Goal: Transaction & Acquisition: Purchase product/service

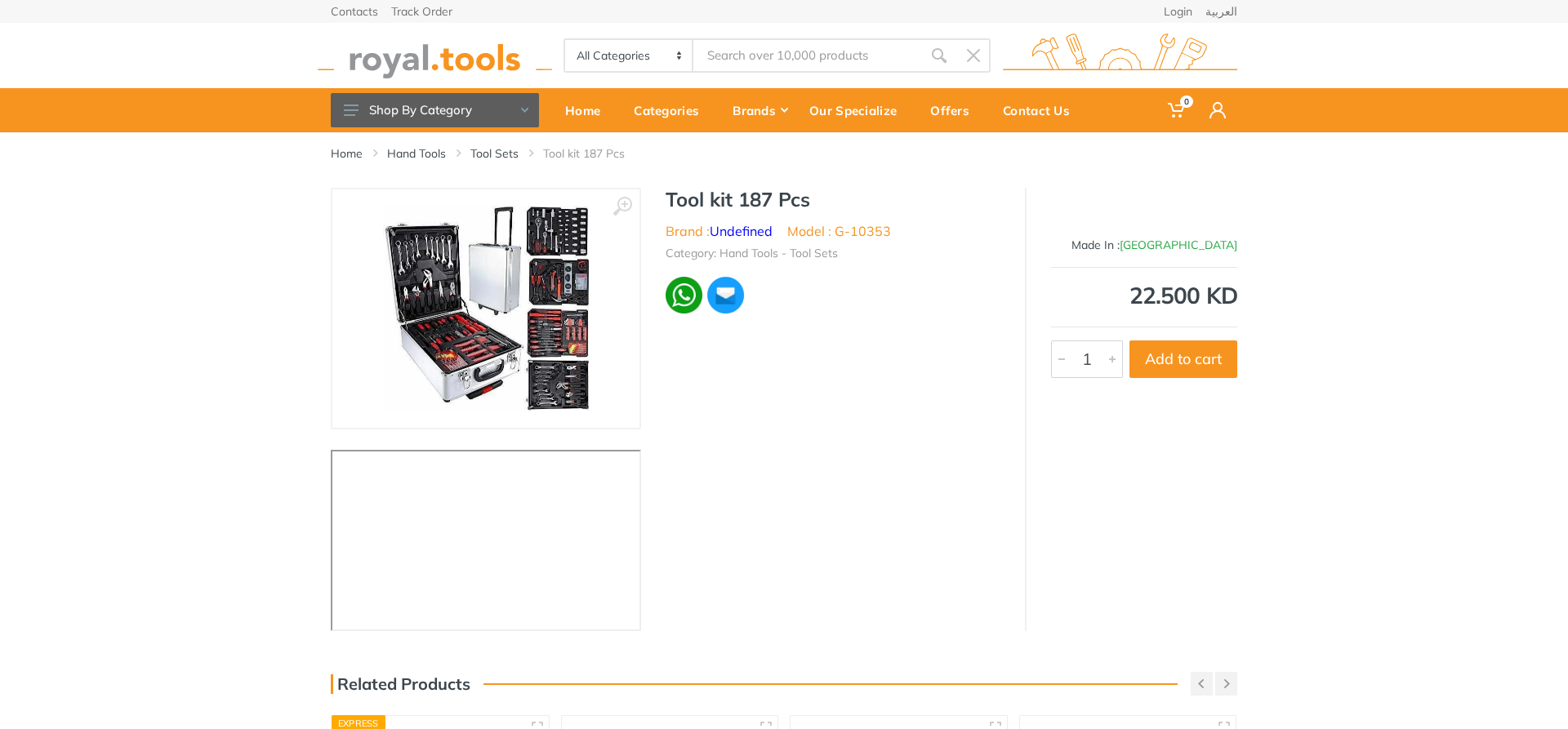
click at [564, 237] on img at bounding box center [486, 308] width 206 height 205
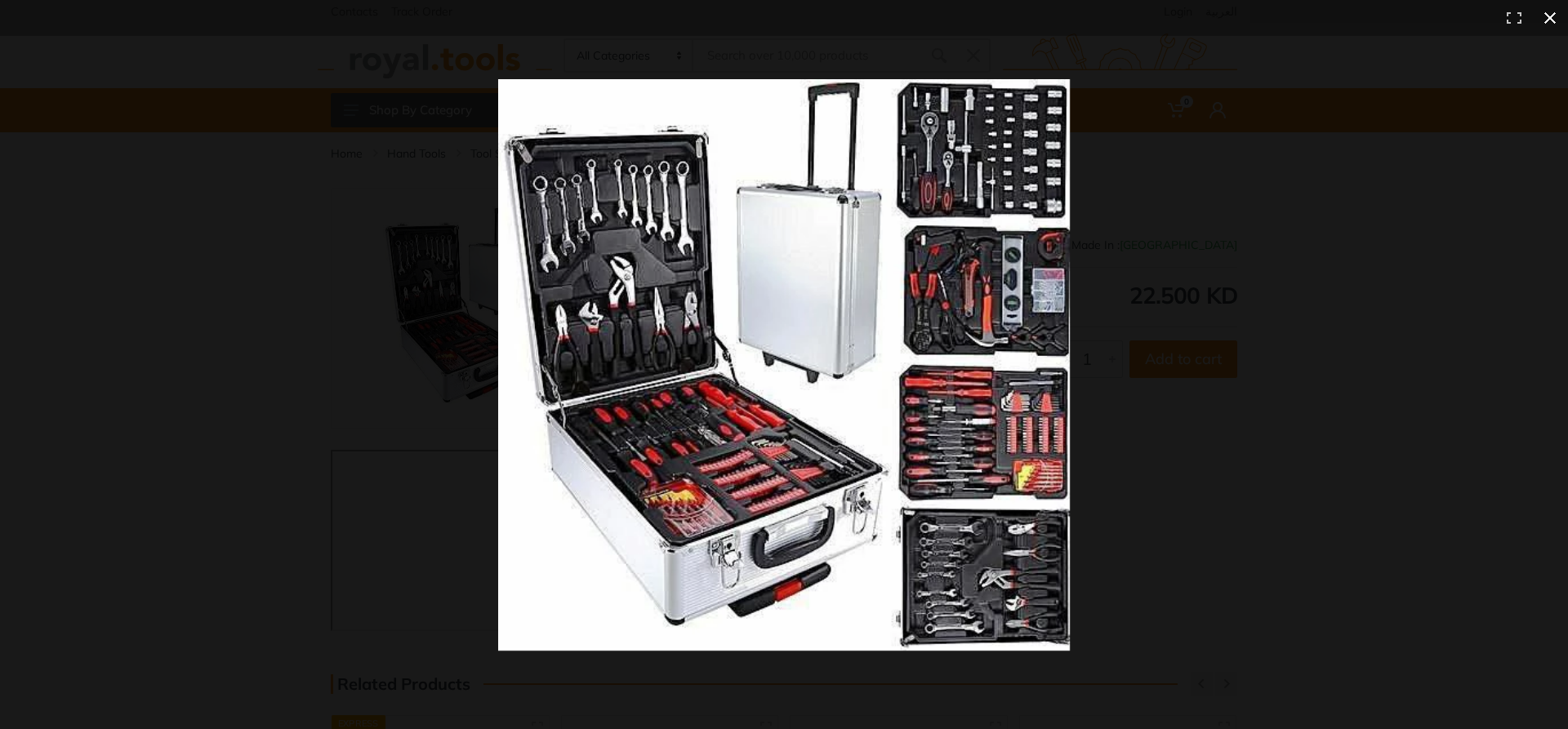
click at [1541, 16] on button at bounding box center [1550, 18] width 36 height 36
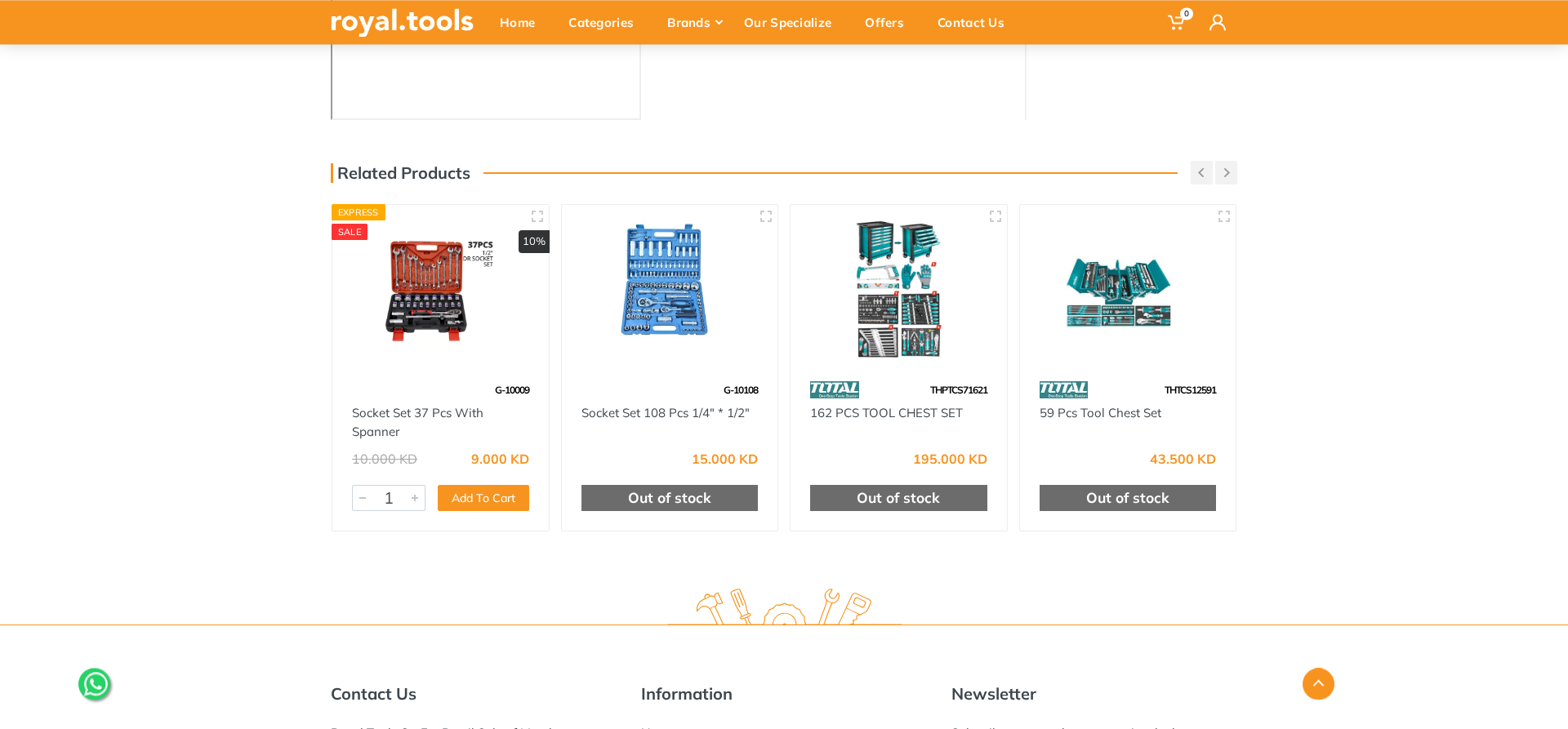
scroll to position [569, 0]
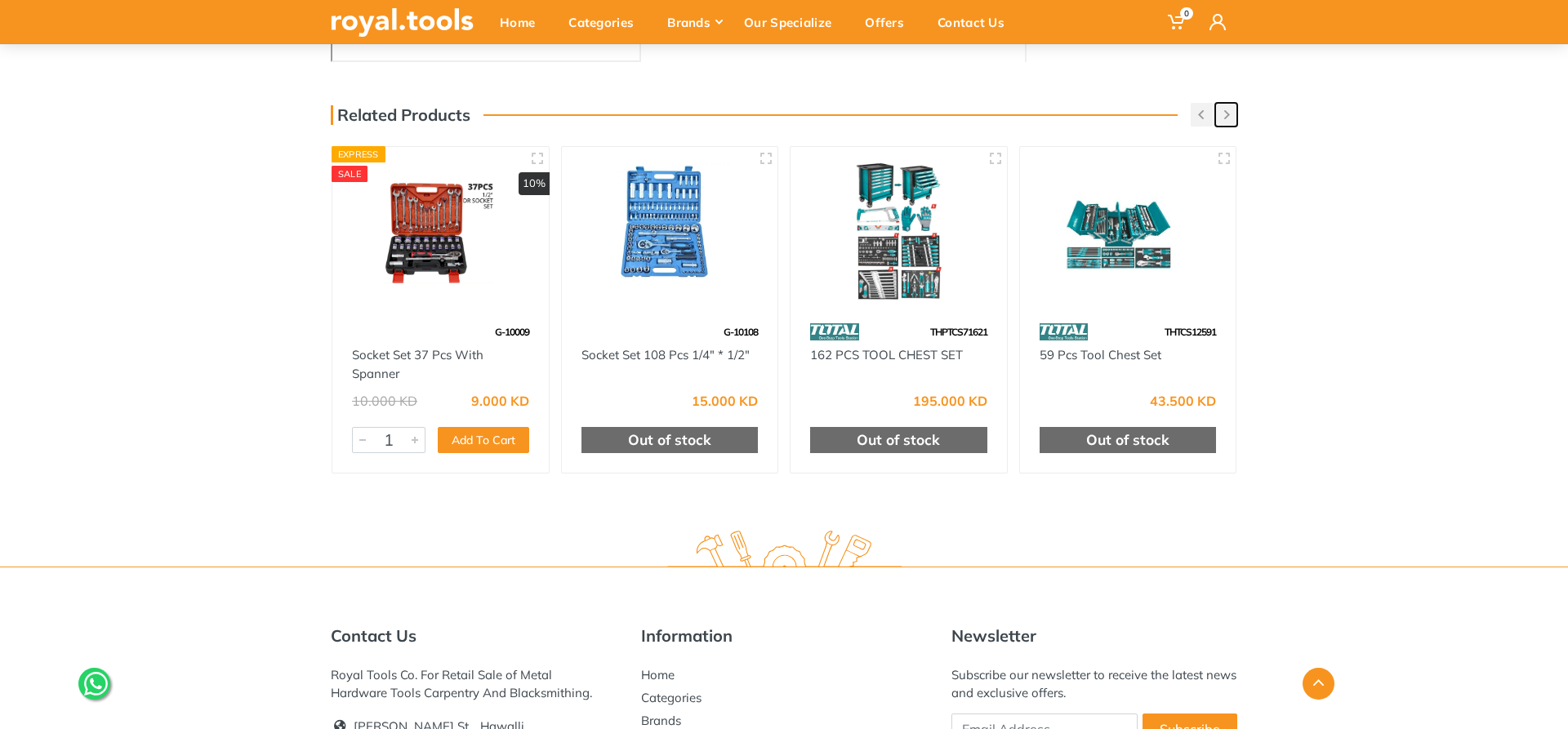
click at [1235, 115] on button "button" at bounding box center [1226, 115] width 22 height 24
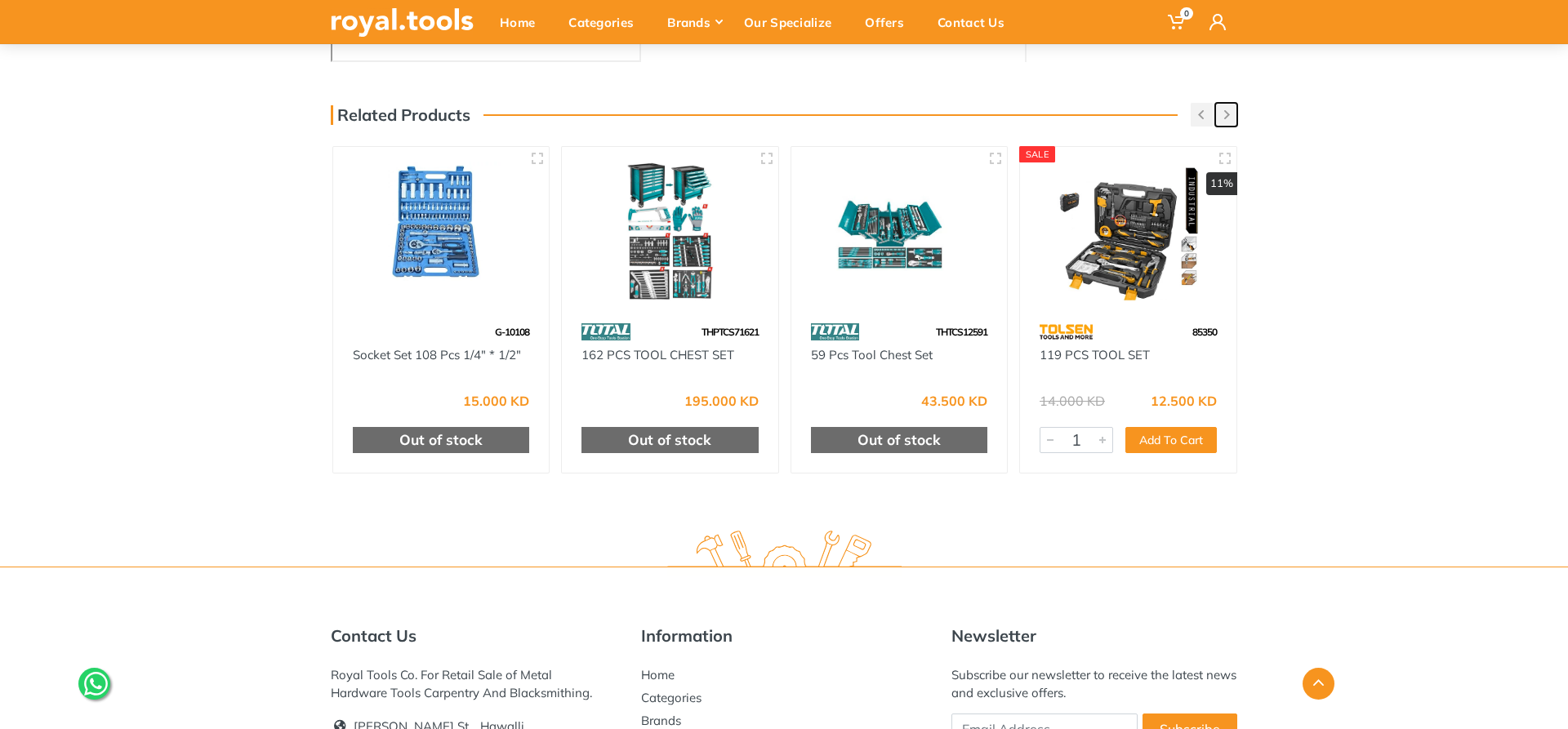
click at [1234, 115] on button "button" at bounding box center [1226, 115] width 22 height 24
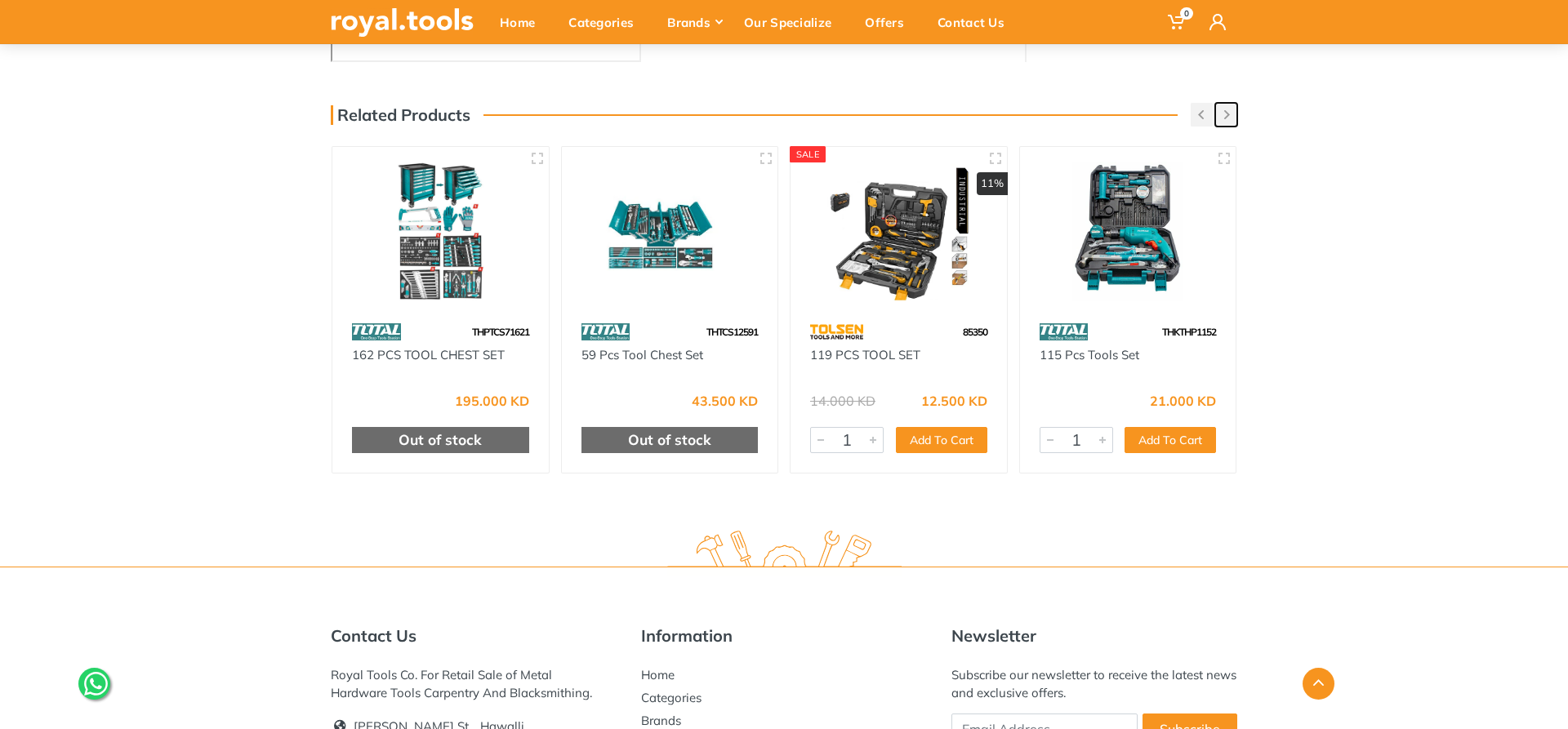
click at [1233, 115] on button "button" at bounding box center [1226, 115] width 22 height 24
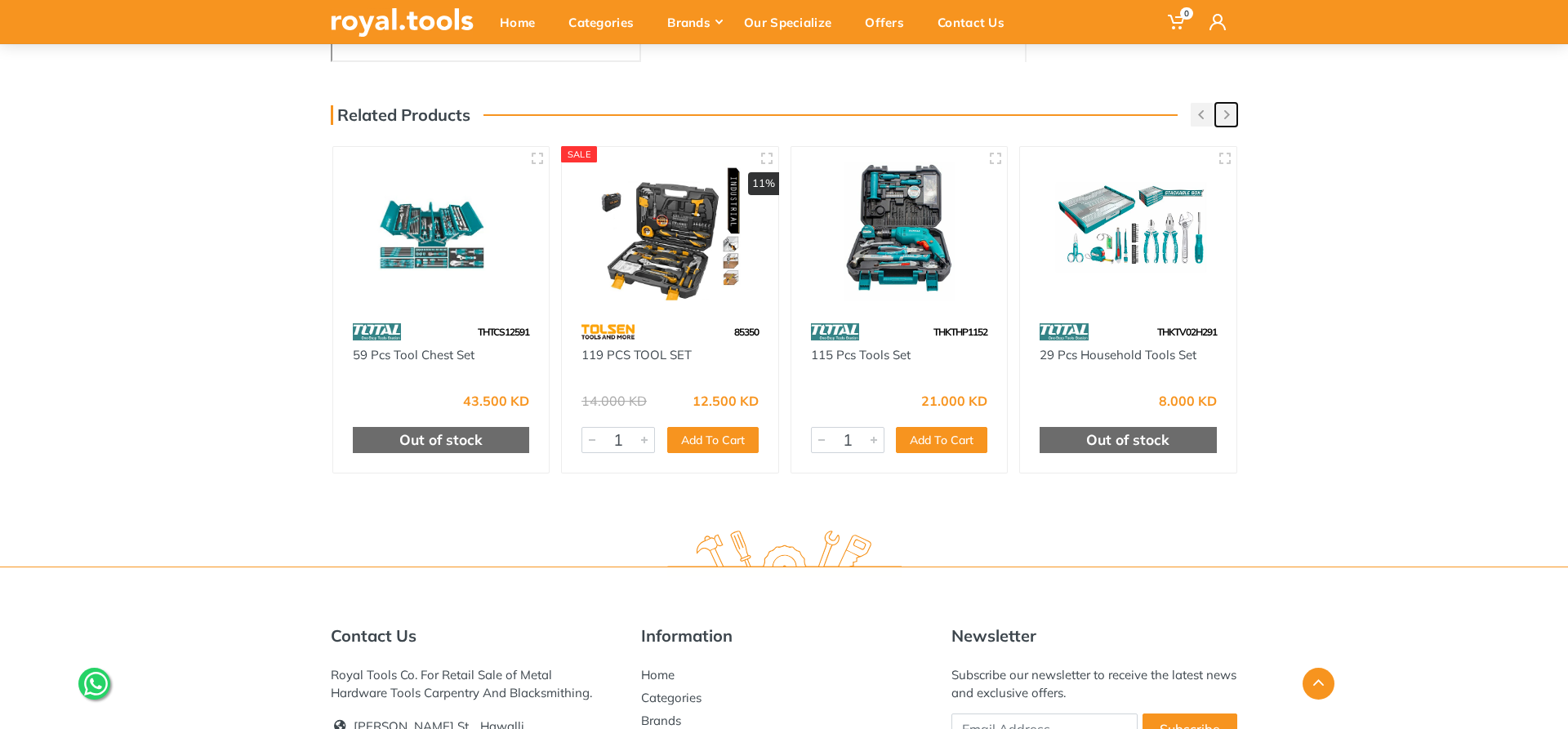
click at [1233, 115] on button "button" at bounding box center [1226, 115] width 22 height 24
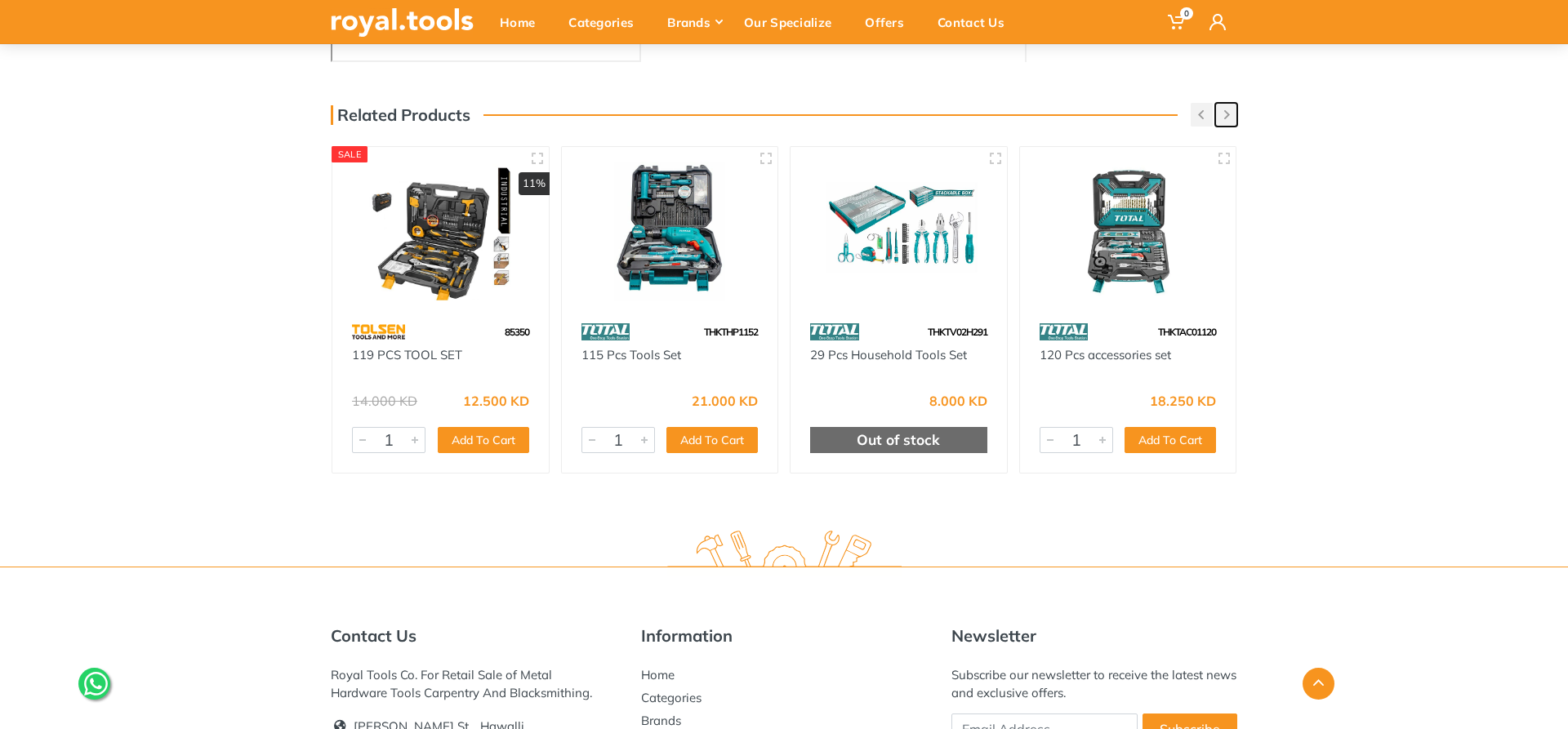
click at [1233, 115] on button "button" at bounding box center [1226, 115] width 22 height 24
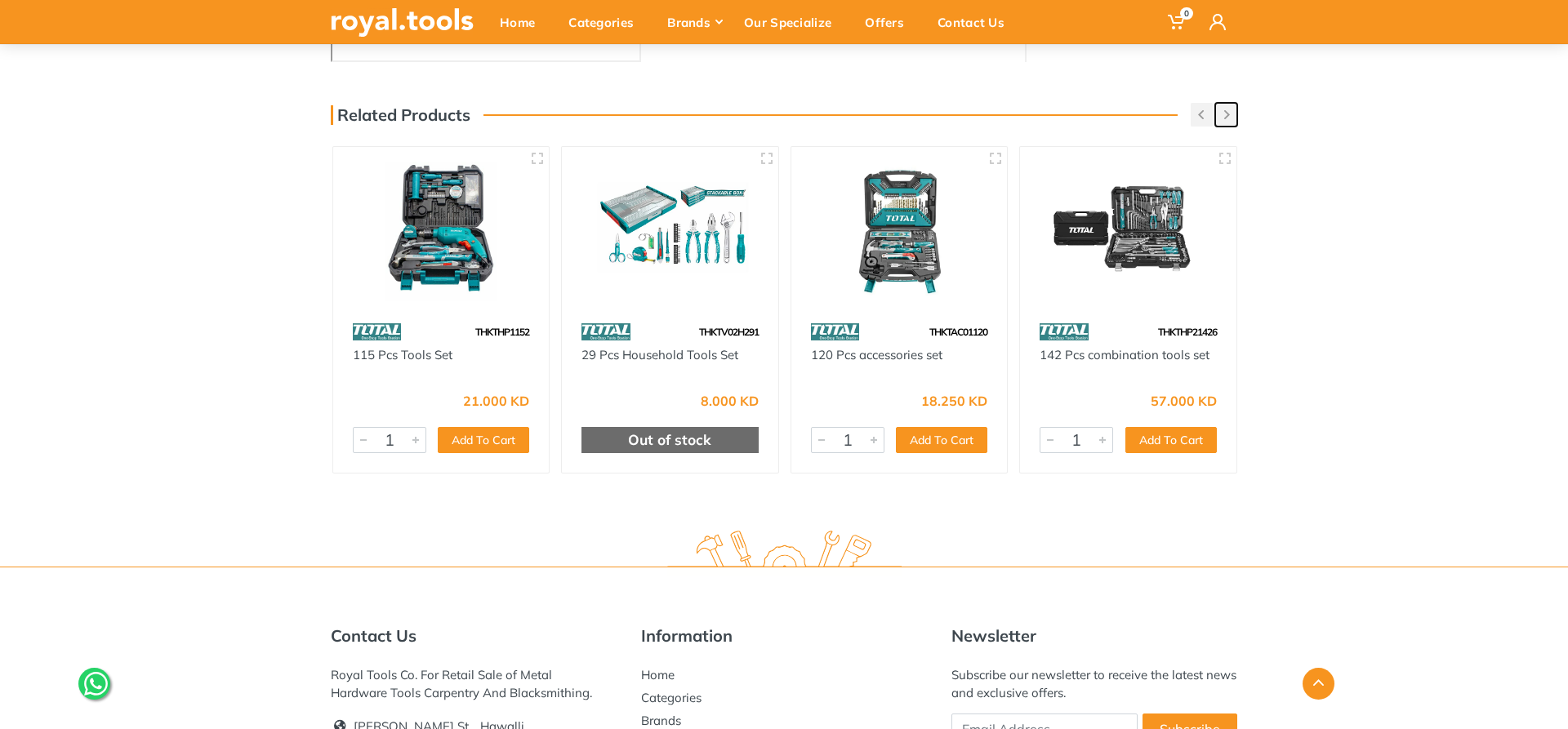
click at [1233, 115] on button "button" at bounding box center [1226, 115] width 22 height 24
